Goal: Check status: Check status

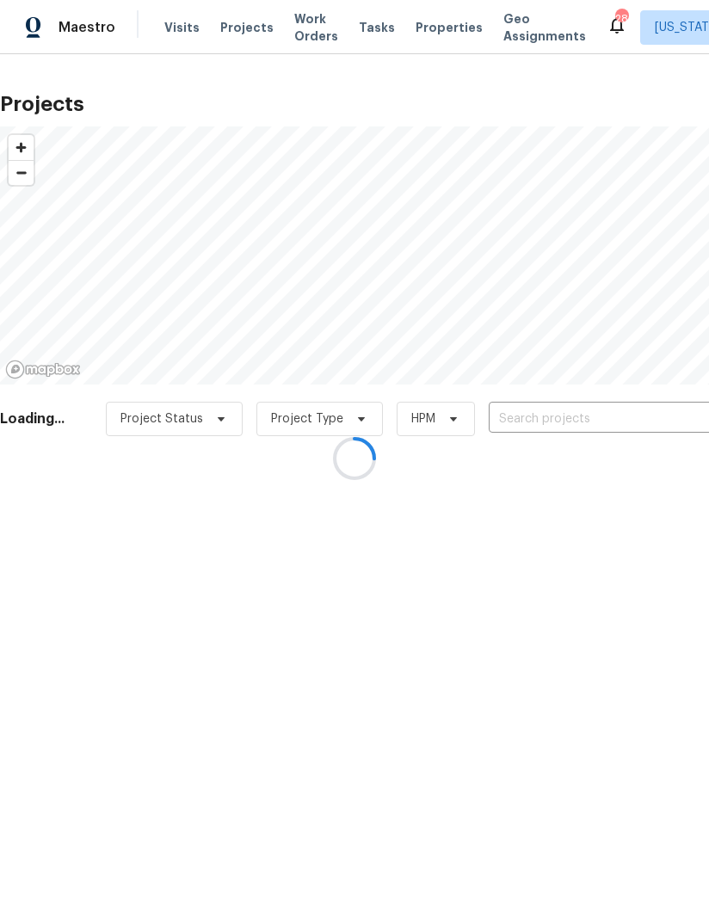
click at [226, 30] on div at bounding box center [354, 458] width 709 height 917
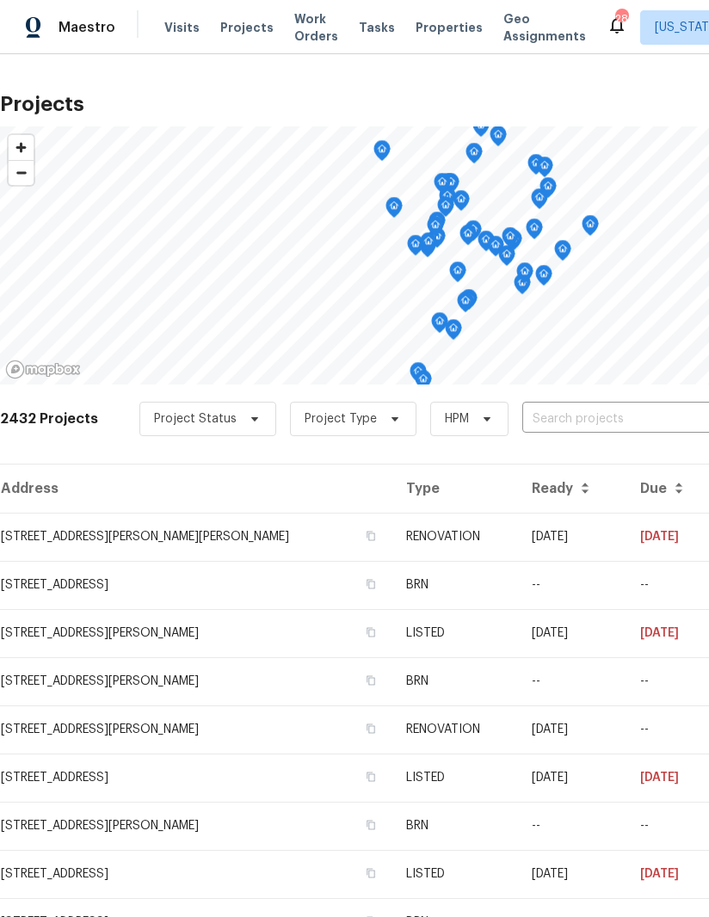
click at [223, 21] on span "Projects" at bounding box center [246, 27] width 53 height 17
click at [592, 408] on input "text" at bounding box center [620, 419] width 197 height 27
type input "2007"
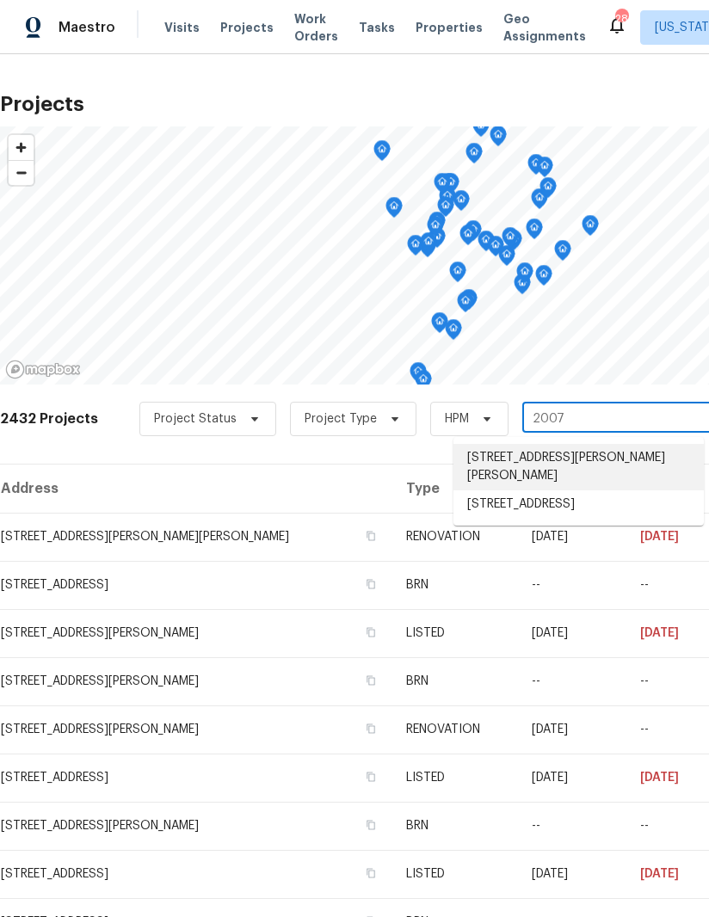
click at [569, 460] on li "[STREET_ADDRESS][PERSON_NAME][PERSON_NAME]" at bounding box center [578, 467] width 250 height 46
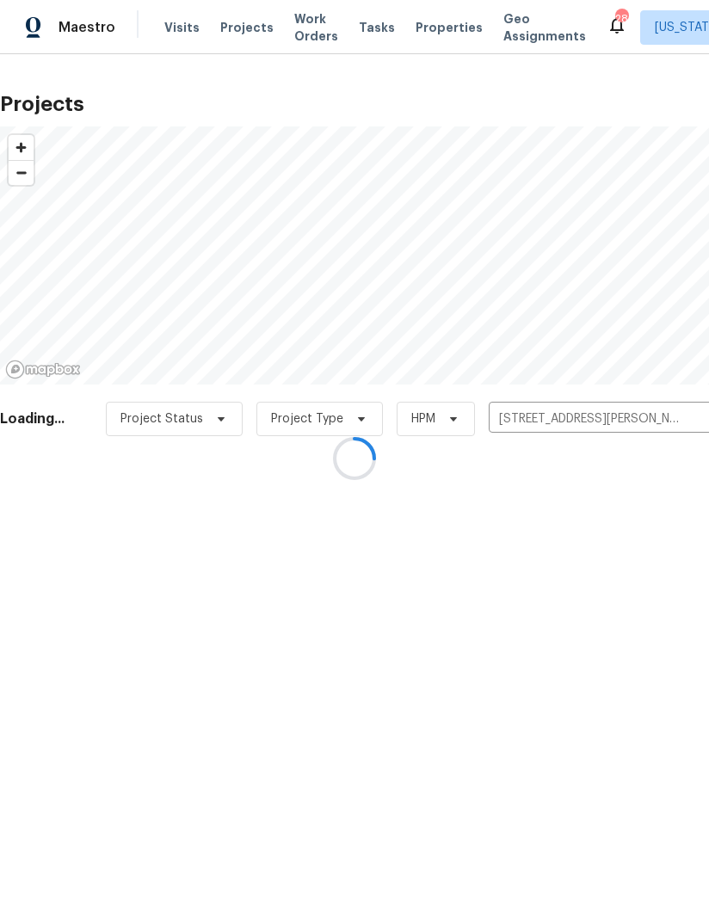
click at [143, 622] on div at bounding box center [354, 458] width 709 height 917
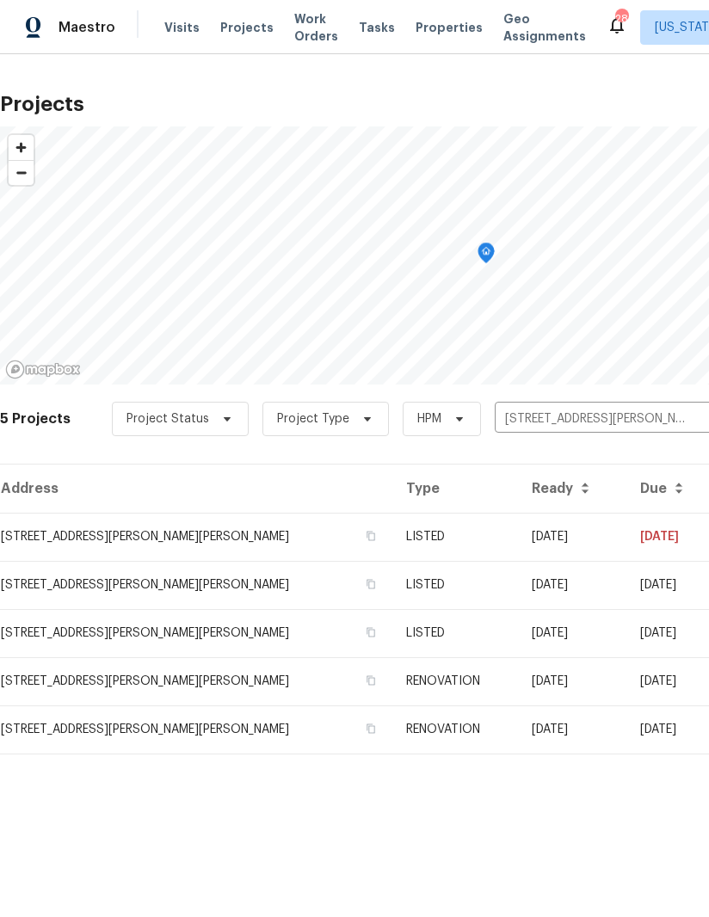
click at [169, 546] on td "[STREET_ADDRESS][PERSON_NAME][PERSON_NAME]" at bounding box center [196, 536] width 392 height 48
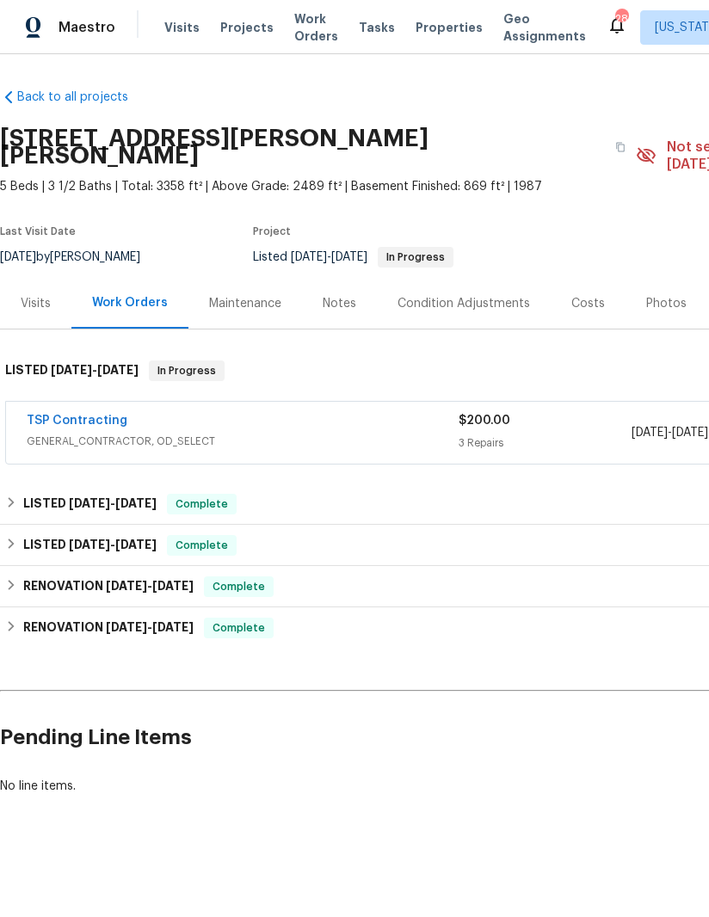
click at [78, 414] on link "TSP Contracting" at bounding box center [77, 420] width 101 height 12
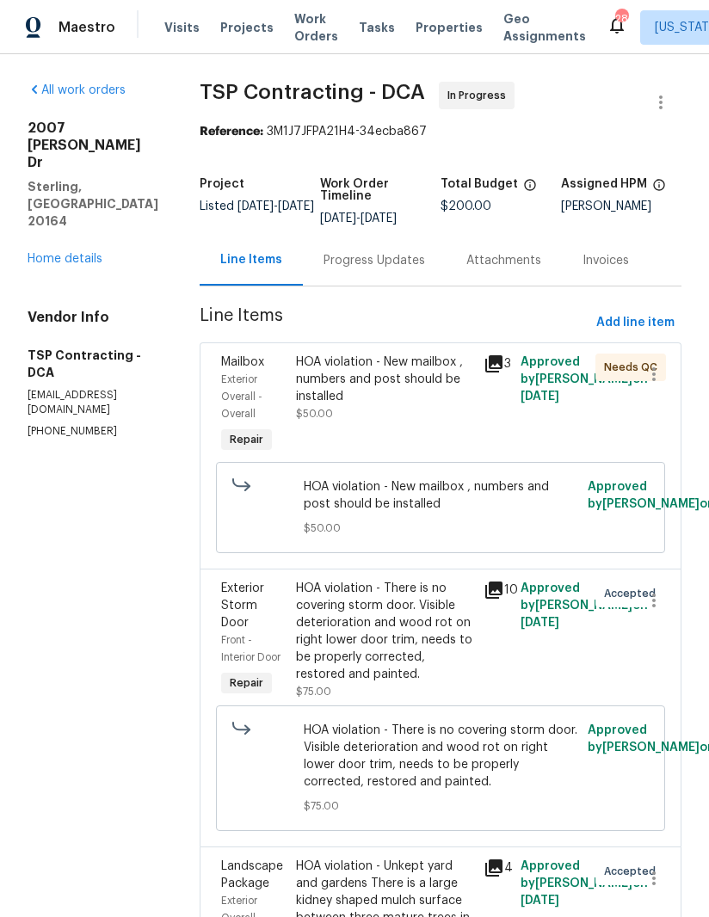
click at [488, 342] on div "Mailbox Exterior Overall - Overall Repair HOA violation - New mailbox , numbers…" at bounding box center [440, 455] width 482 height 226
click at [489, 355] on icon at bounding box center [493, 363] width 17 height 17
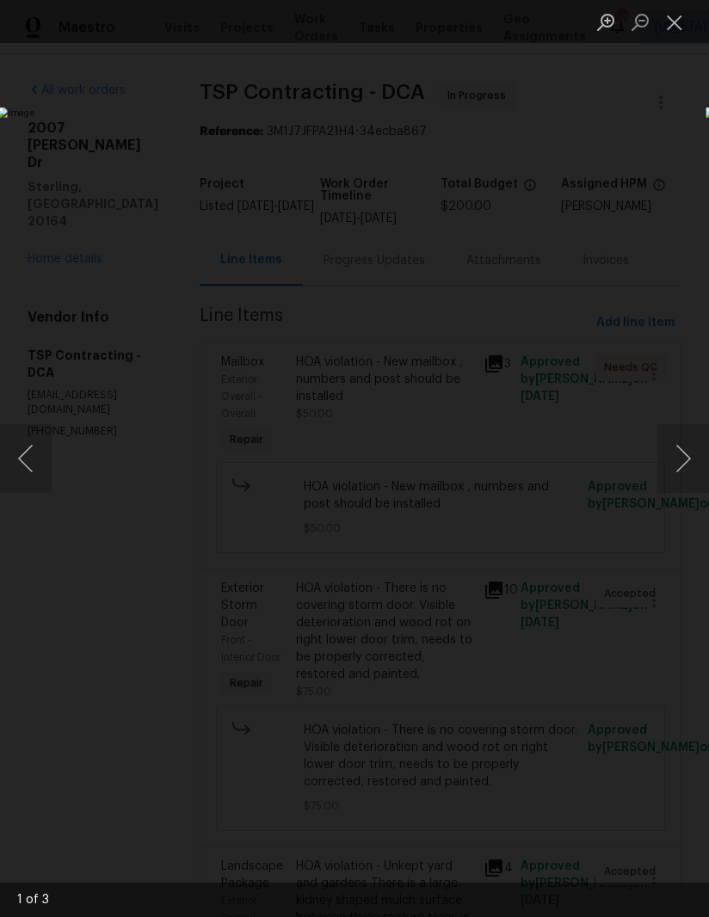
click at [669, 460] on button "Next image" at bounding box center [683, 458] width 52 height 69
click at [673, 467] on button "Next image" at bounding box center [683, 458] width 52 height 69
click at [684, 15] on button "Close lightbox" at bounding box center [674, 22] width 34 height 30
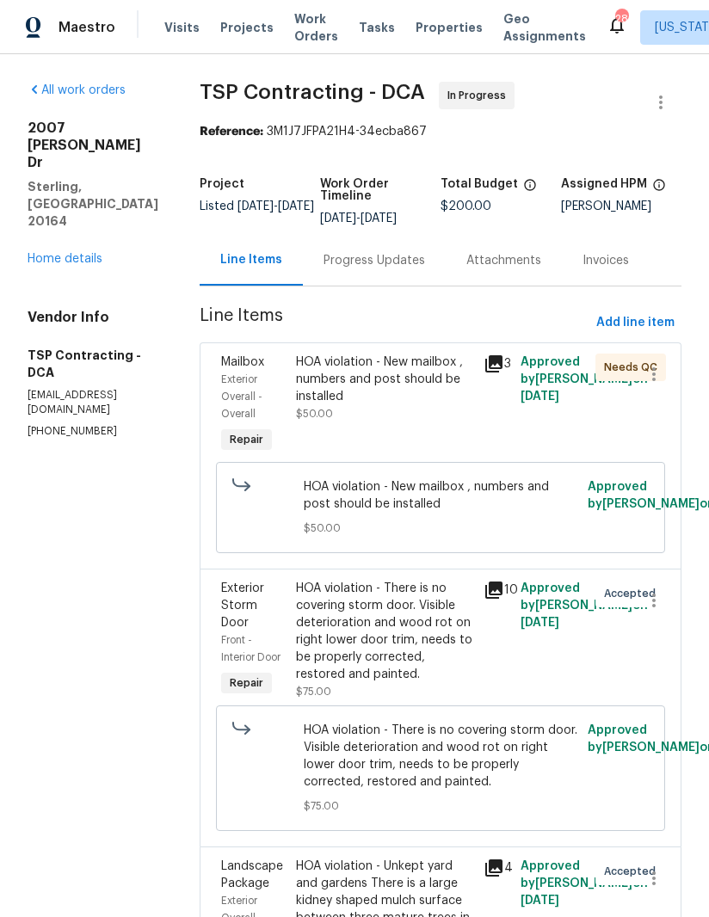
click at [493, 581] on icon at bounding box center [493, 589] width 17 height 17
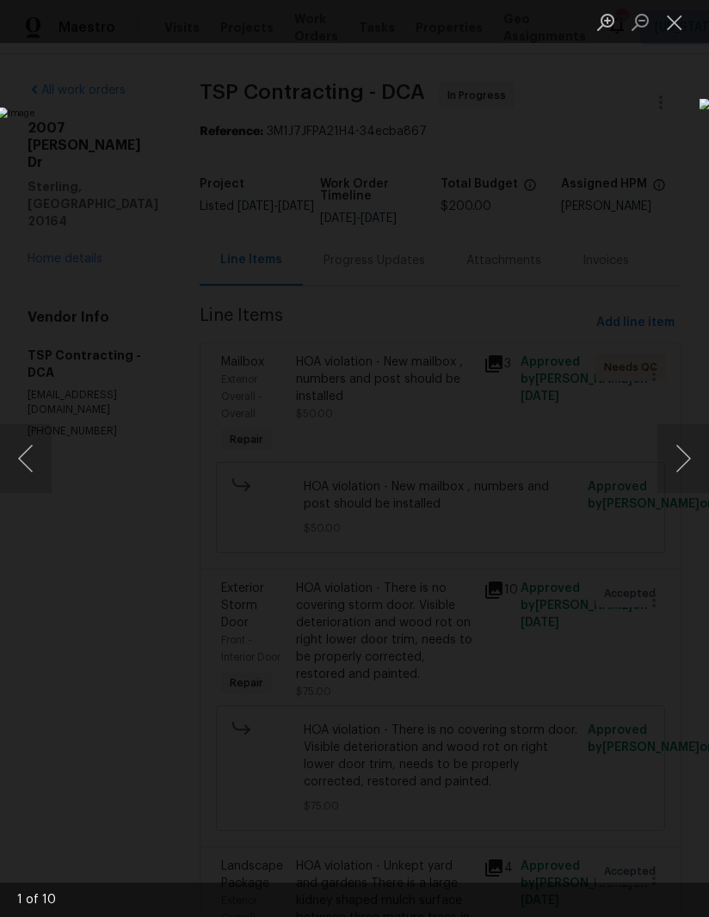
click at [678, 427] on button "Next image" at bounding box center [683, 458] width 52 height 69
click at [684, 445] on button "Next image" at bounding box center [683, 458] width 52 height 69
click at [679, 437] on button "Next image" at bounding box center [683, 458] width 52 height 69
click at [671, 434] on button "Next image" at bounding box center [683, 458] width 52 height 69
click at [668, 436] on button "Next image" at bounding box center [683, 458] width 52 height 69
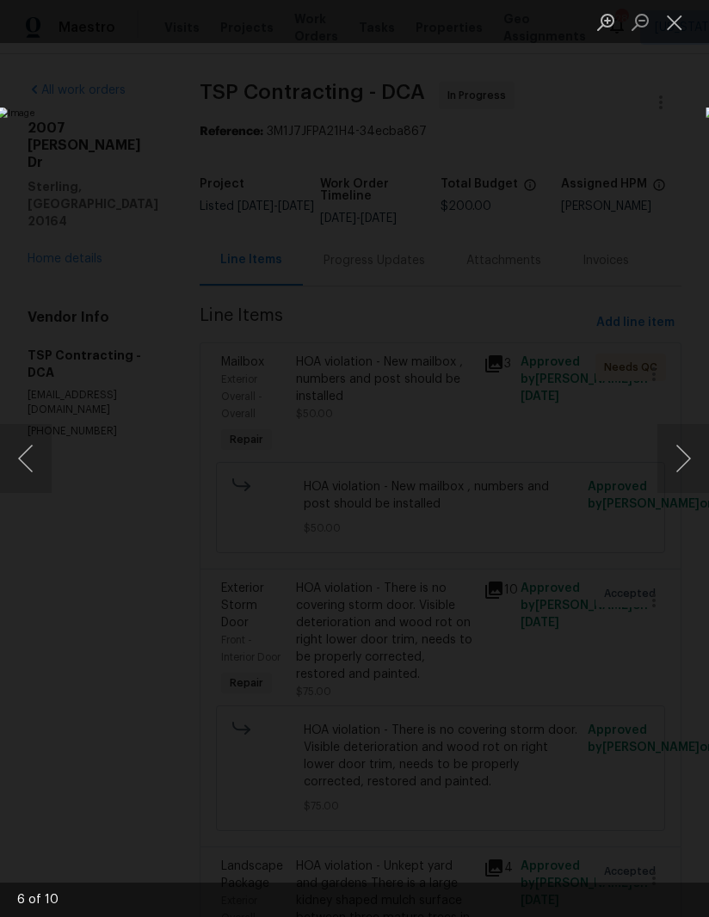
click at [661, 439] on button "Next image" at bounding box center [683, 458] width 52 height 69
click at [669, 435] on button "Next image" at bounding box center [683, 458] width 52 height 69
click at [683, 428] on button "Next image" at bounding box center [683, 458] width 52 height 69
click at [678, 429] on button "Next image" at bounding box center [683, 458] width 52 height 69
click at [669, 427] on button "Next image" at bounding box center [683, 458] width 52 height 69
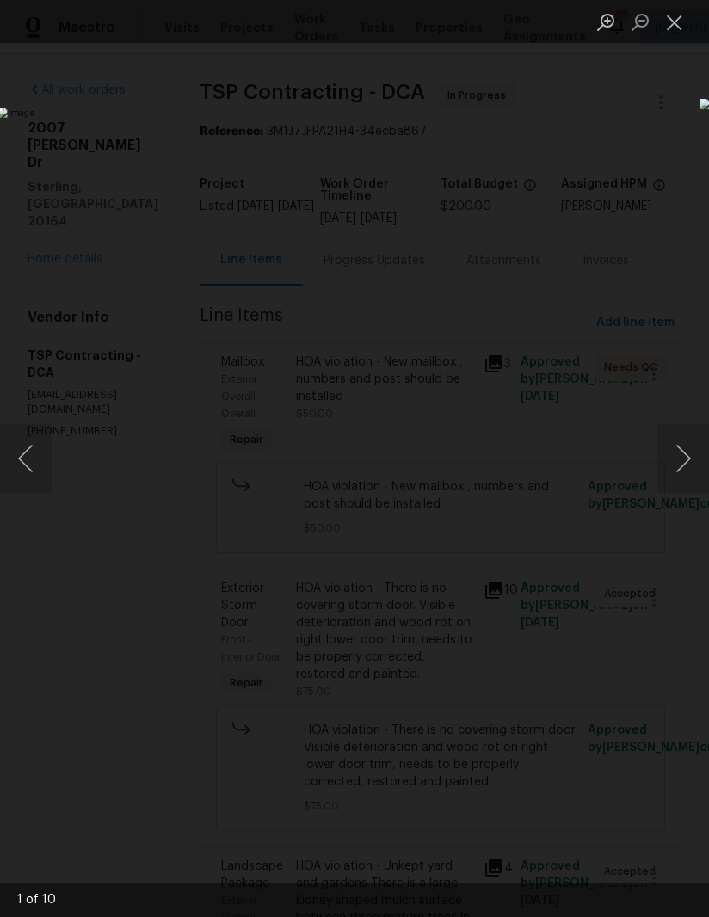
click at [665, 428] on button "Next image" at bounding box center [683, 458] width 52 height 69
click at [679, 25] on button "Close lightbox" at bounding box center [674, 22] width 34 height 30
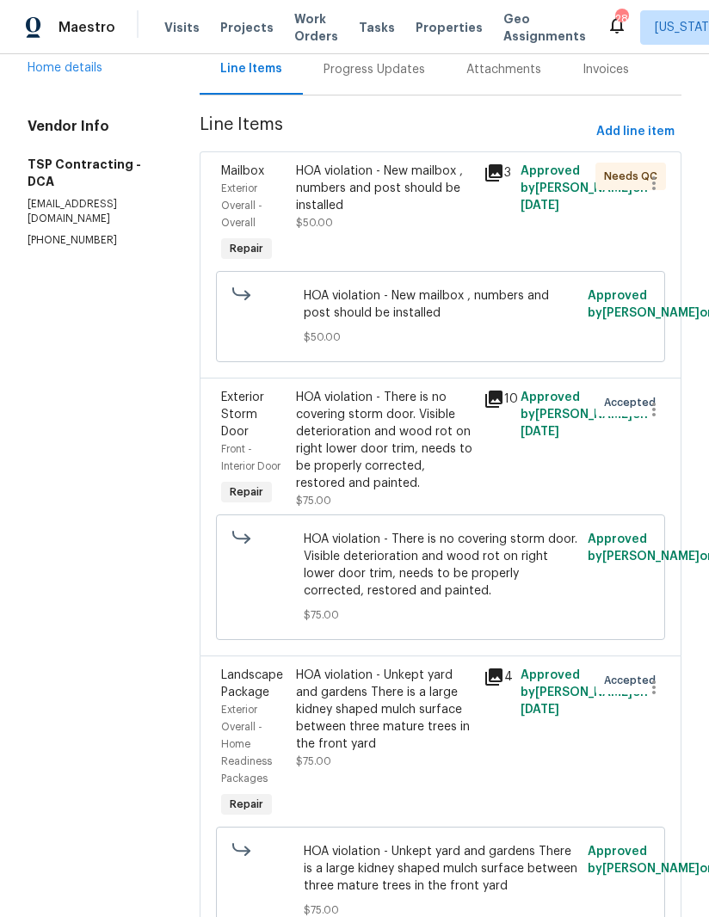
scroll to position [192, 0]
click at [489, 390] on icon at bounding box center [493, 398] width 17 height 17
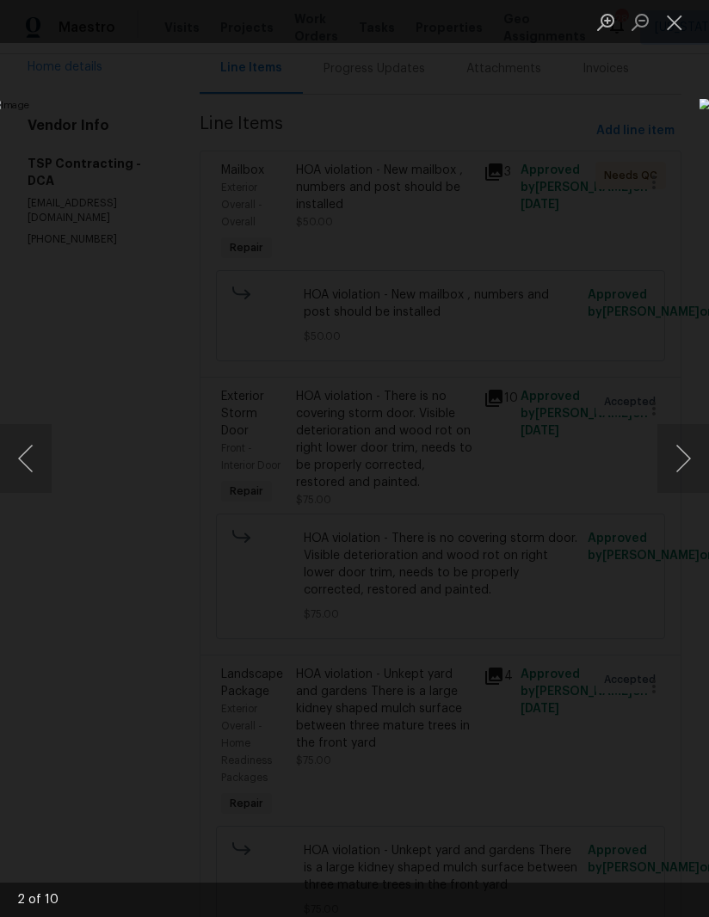
click at [673, 473] on button "Next image" at bounding box center [683, 458] width 52 height 69
click at [685, 460] on button "Next image" at bounding box center [683, 458] width 52 height 69
click at [672, 466] on button "Next image" at bounding box center [683, 458] width 52 height 69
click at [674, 21] on button "Close lightbox" at bounding box center [674, 22] width 34 height 30
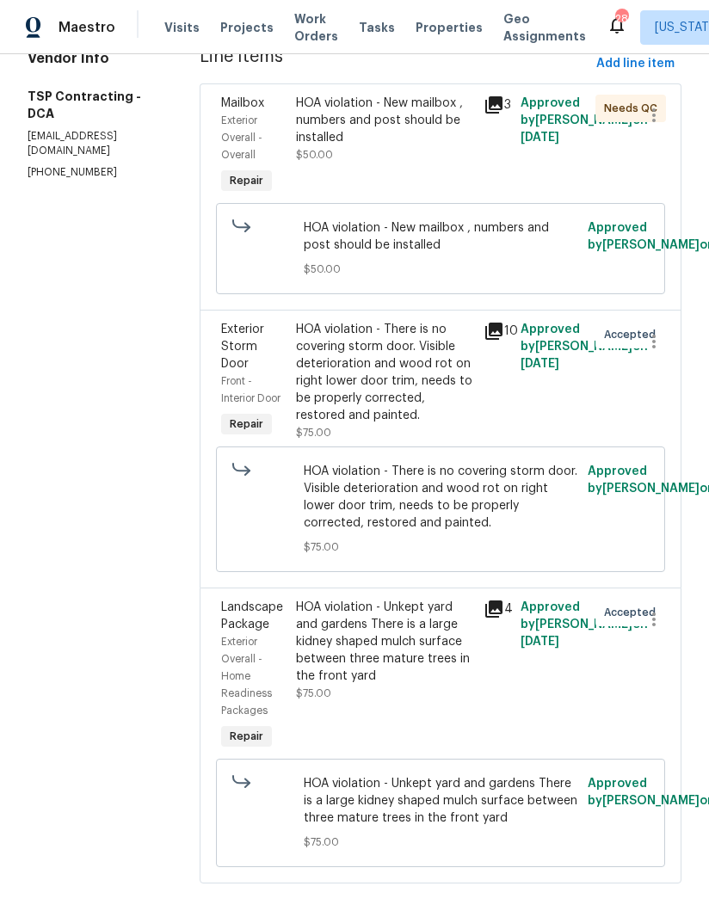
scroll to position [258, 0]
click at [491, 601] on icon at bounding box center [493, 609] width 17 height 17
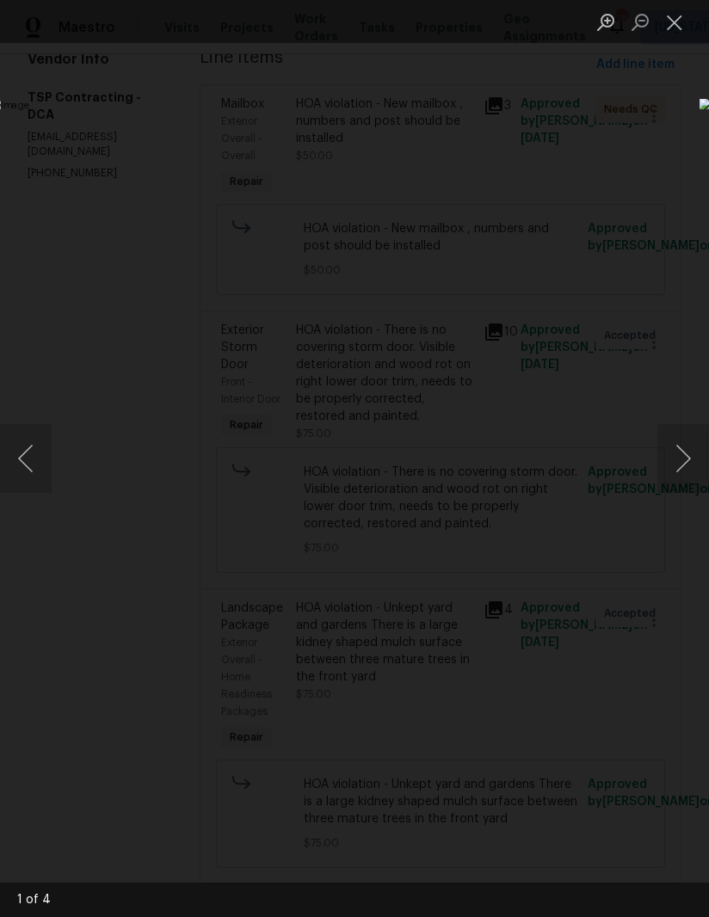
click at [662, 454] on button "Next image" at bounding box center [683, 458] width 52 height 69
click at [660, 458] on button "Next image" at bounding box center [683, 458] width 52 height 69
click at [547, 454] on img "Lightbox" at bounding box center [269, 459] width 556 height 720
click at [671, 460] on button "Next image" at bounding box center [683, 458] width 52 height 69
click at [678, 454] on button "Next image" at bounding box center [683, 458] width 52 height 69
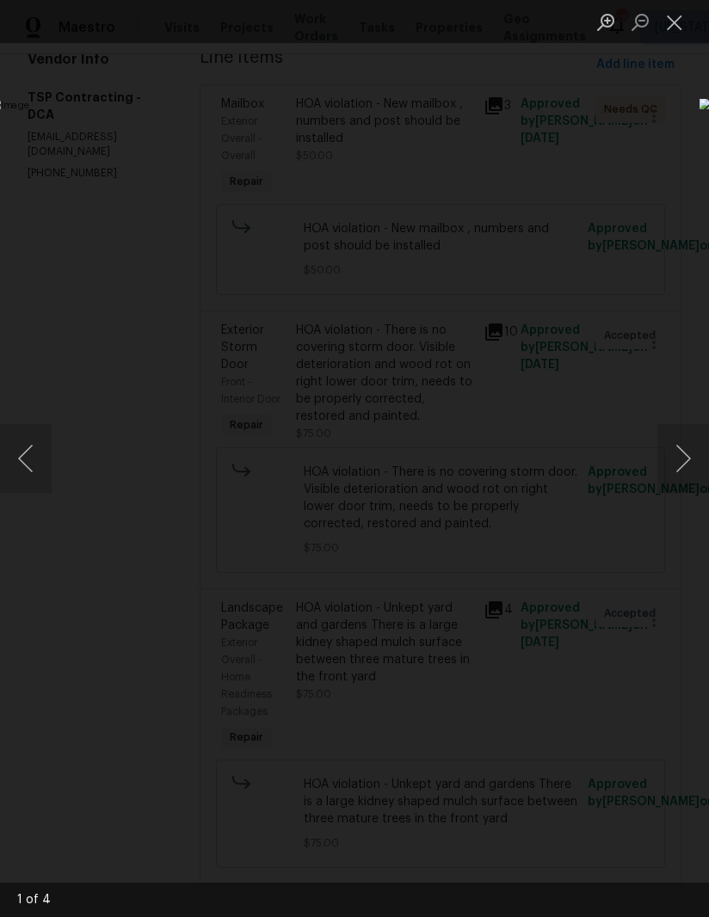
click at [680, 15] on button "Close lightbox" at bounding box center [674, 22] width 34 height 30
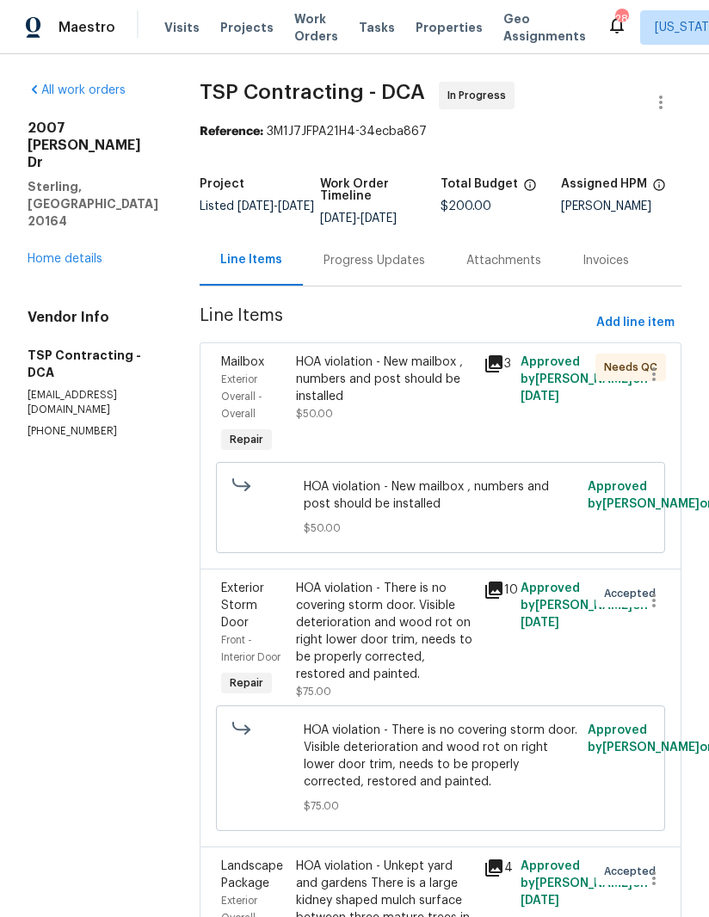
scroll to position [0, 0]
click at [325, 235] on div "Progress Updates" at bounding box center [374, 260] width 143 height 51
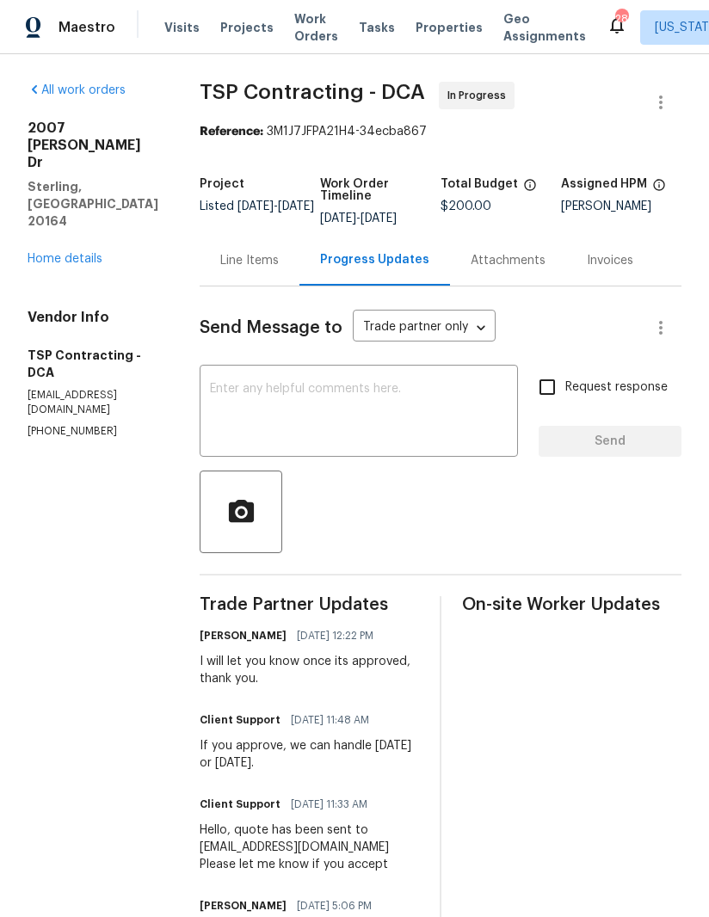
click at [227, 268] on div "Line Items" at bounding box center [249, 260] width 58 height 17
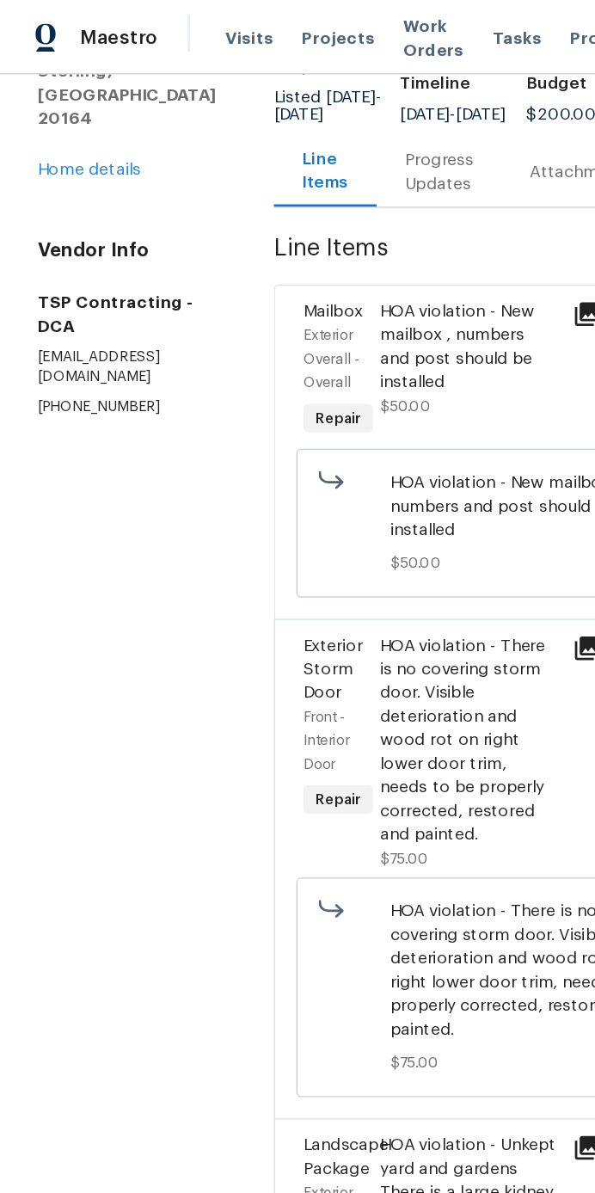
scroll to position [48, 0]
